Goal: Complete application form

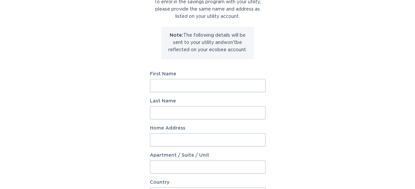
scroll to position [59, 0]
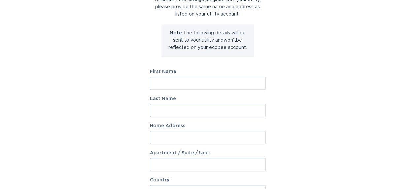
click at [158, 83] on input "First Name" at bounding box center [208, 83] width 116 height 13
type input "Olga"
click at [164, 107] on input "Last Name" at bounding box center [208, 110] width 116 height 13
type input "Estevez"
click at [170, 139] on input "Home Address" at bounding box center [208, 137] width 116 height 13
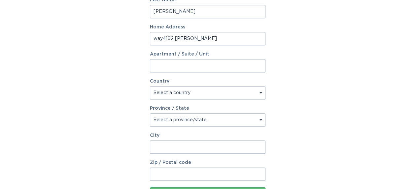
scroll to position [159, 0]
type input "way4102 Stephanie"
click at [260, 92] on select "Select a country Canada USA" at bounding box center [208, 92] width 116 height 13
select select "US"
click at [150, 86] on select "Select a country Canada USA" at bounding box center [208, 92] width 116 height 13
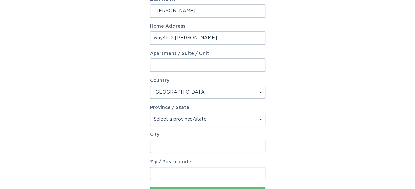
click at [261, 120] on select "Select a province/state Alabama Alaska American Samoa Arizona Arkansas Californ…" at bounding box center [208, 119] width 116 height 13
select select "CA"
click at [150, 113] on select "Select a province/state Alabama Alaska American Samoa Arizona Arkansas Californ…" at bounding box center [208, 119] width 116 height 13
click at [162, 143] on input "City" at bounding box center [208, 146] width 116 height 13
type input "Pittsburg"
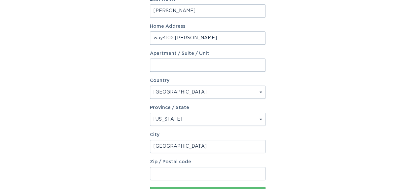
click at [166, 174] on input "Zip / Postal code" at bounding box center [208, 173] width 116 height 13
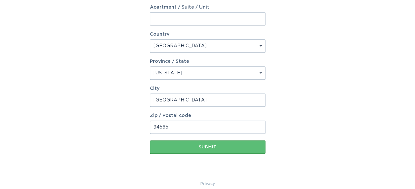
scroll to position [213, 0]
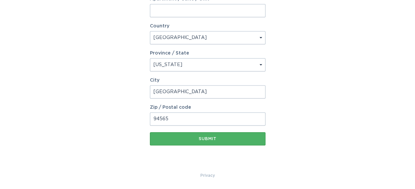
type input "94565"
click at [206, 138] on div "Submit" at bounding box center [207, 139] width 109 height 4
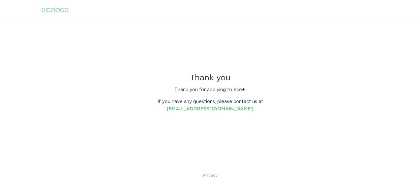
scroll to position [0, 0]
